Goal: Book appointment/travel/reservation

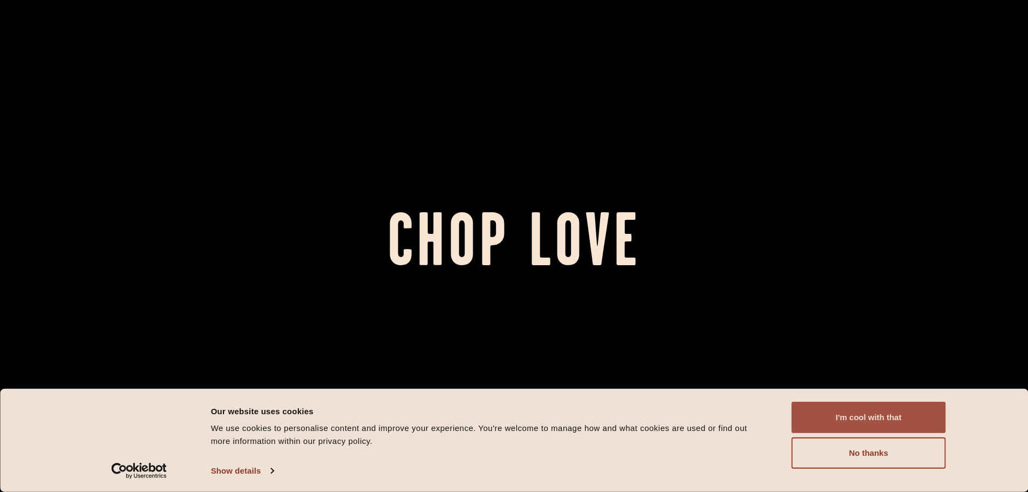
click at [816, 410] on button "I'm cool with that" at bounding box center [869, 417] width 154 height 31
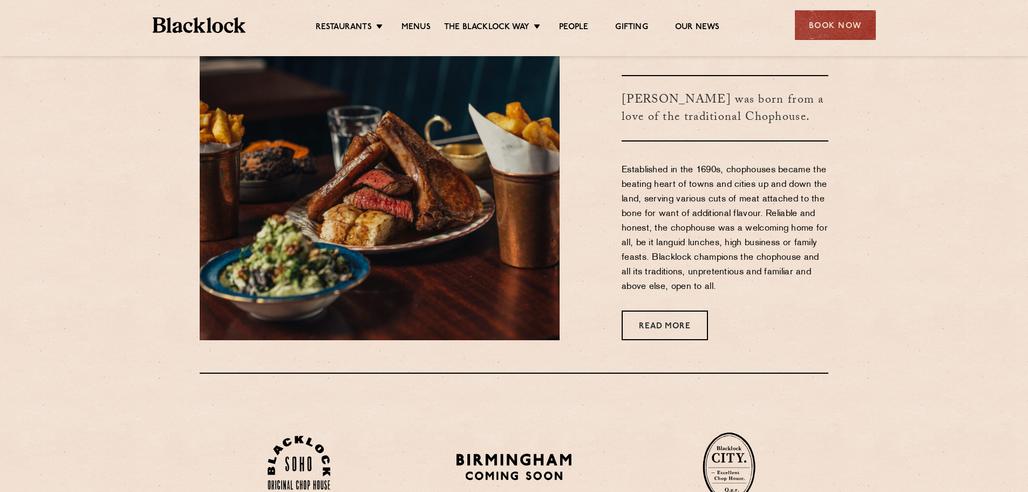
scroll to position [486, 0]
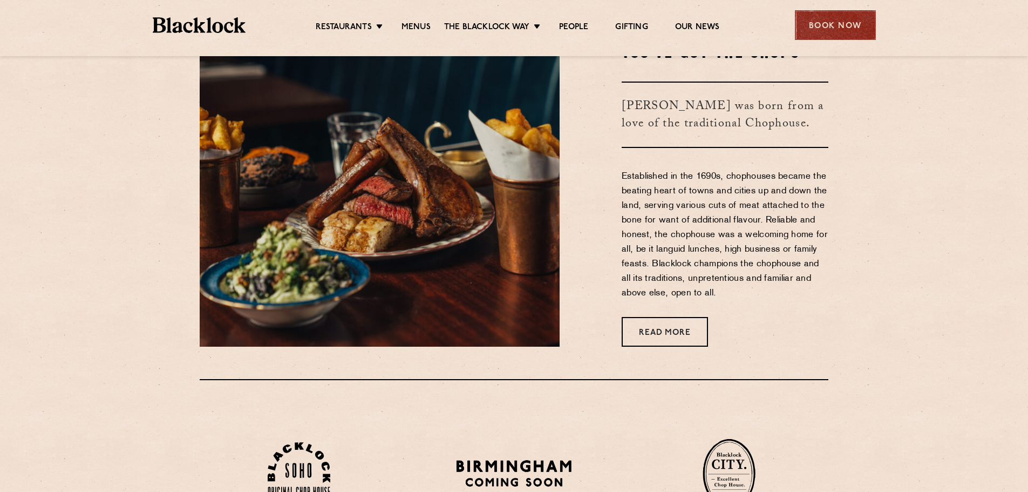
click at [825, 24] on div "Book Now" at bounding box center [835, 25] width 81 height 30
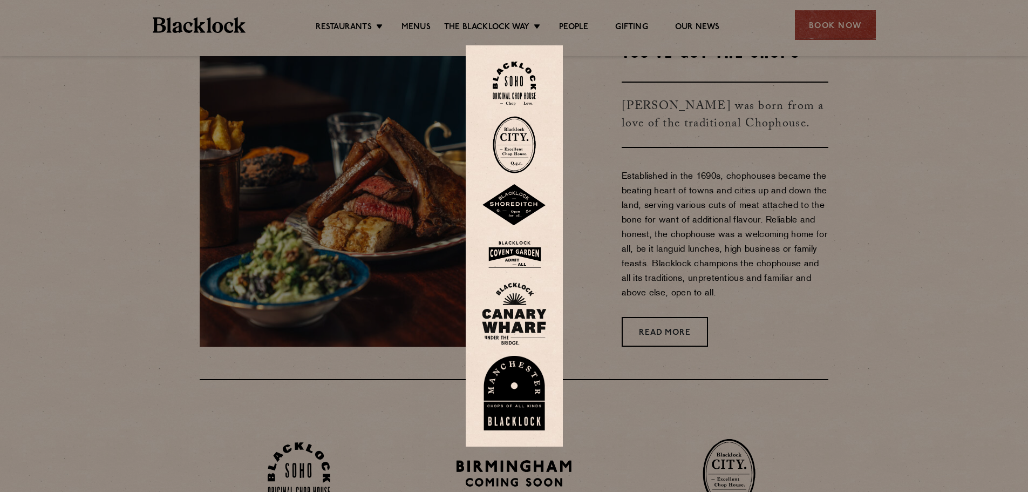
click at [512, 256] on img at bounding box center [514, 254] width 65 height 35
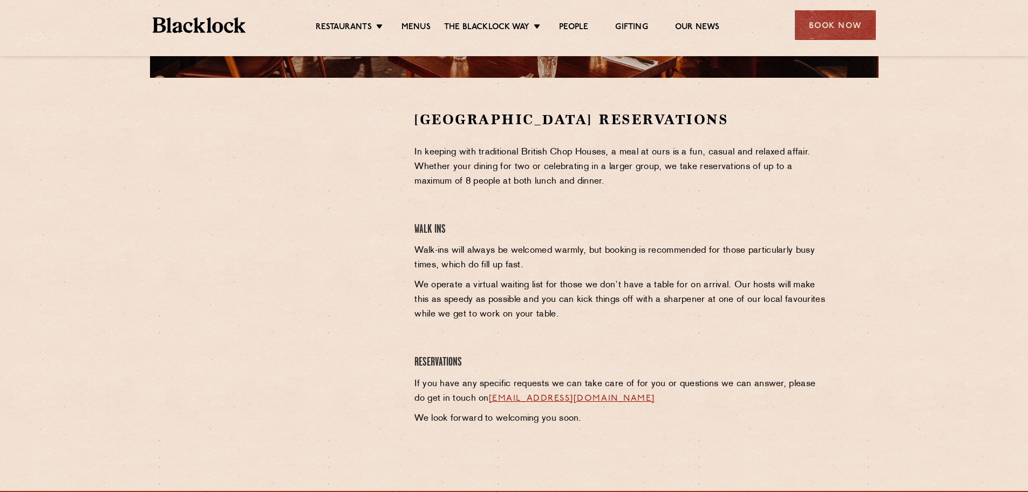
scroll to position [324, 0]
